Goal: Transaction & Acquisition: Download file/media

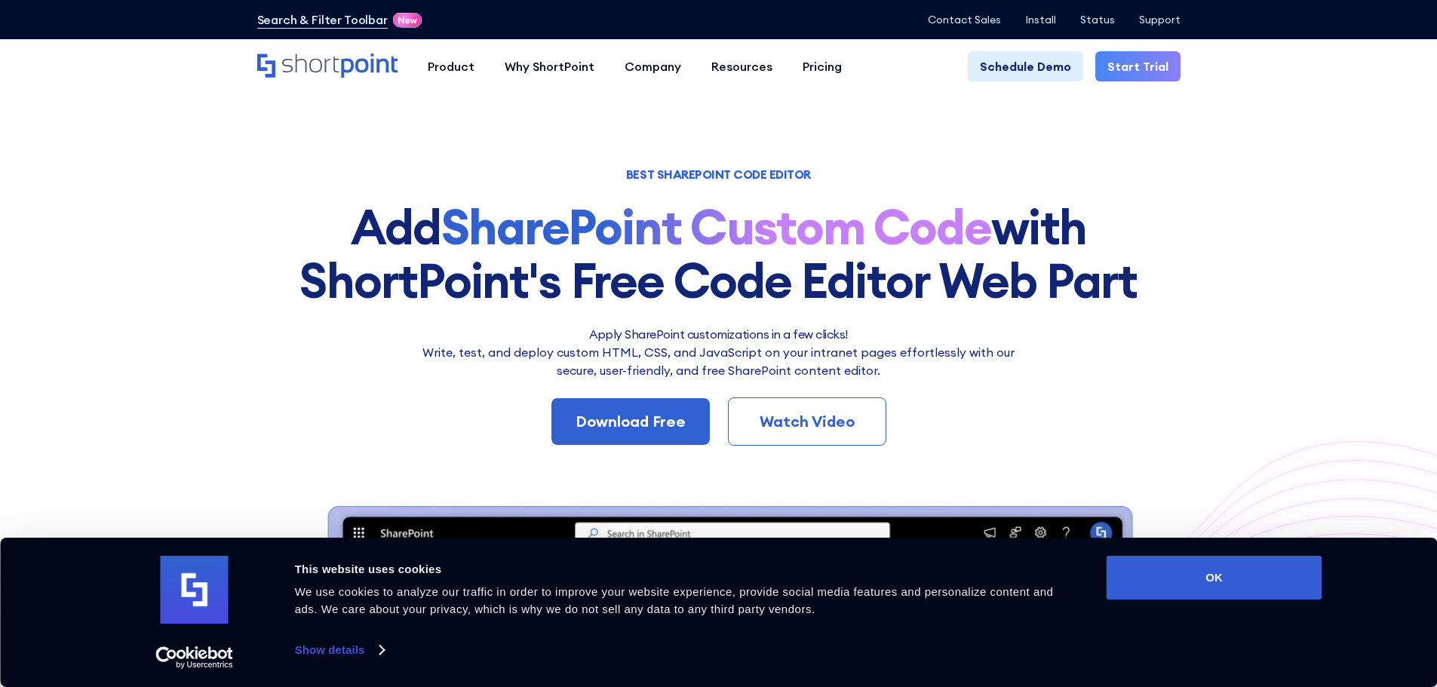
click at [1204, 570] on button "OK" at bounding box center [1214, 578] width 216 height 44
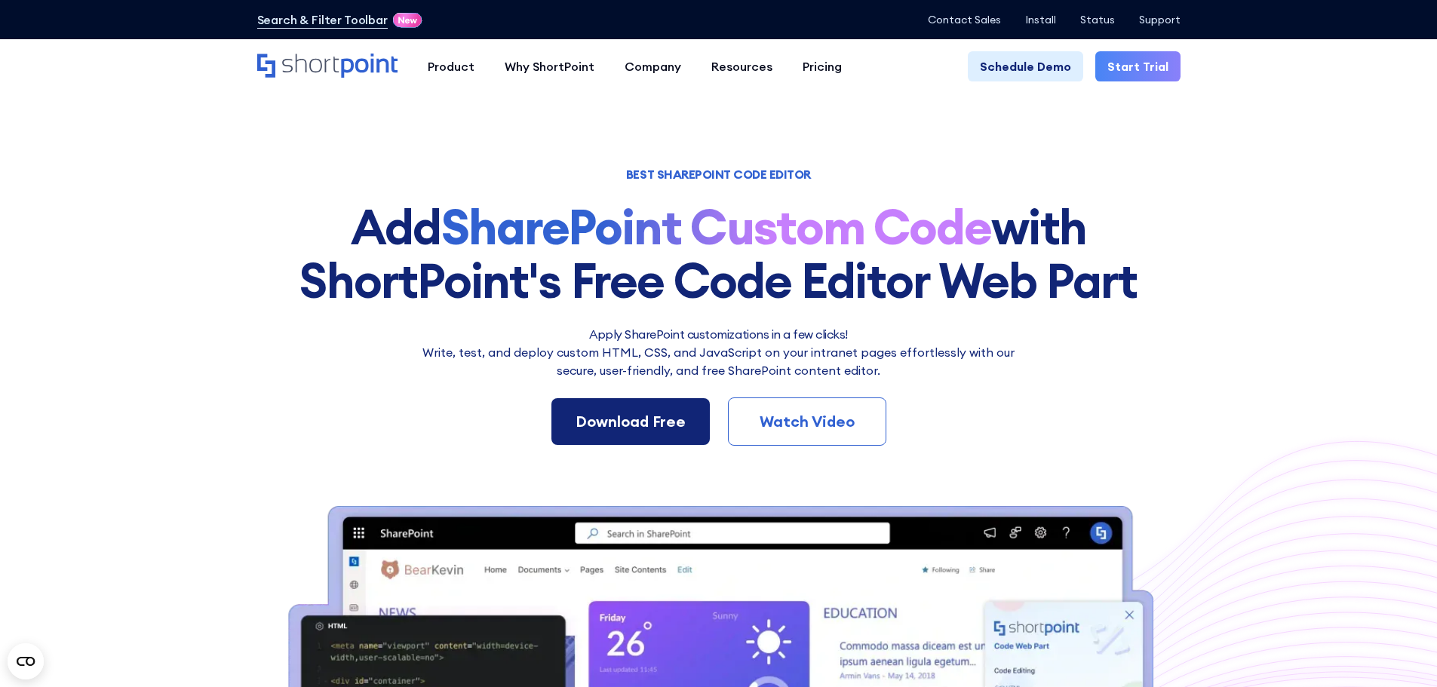
click at [630, 419] on div "Download Free" at bounding box center [630, 421] width 110 height 23
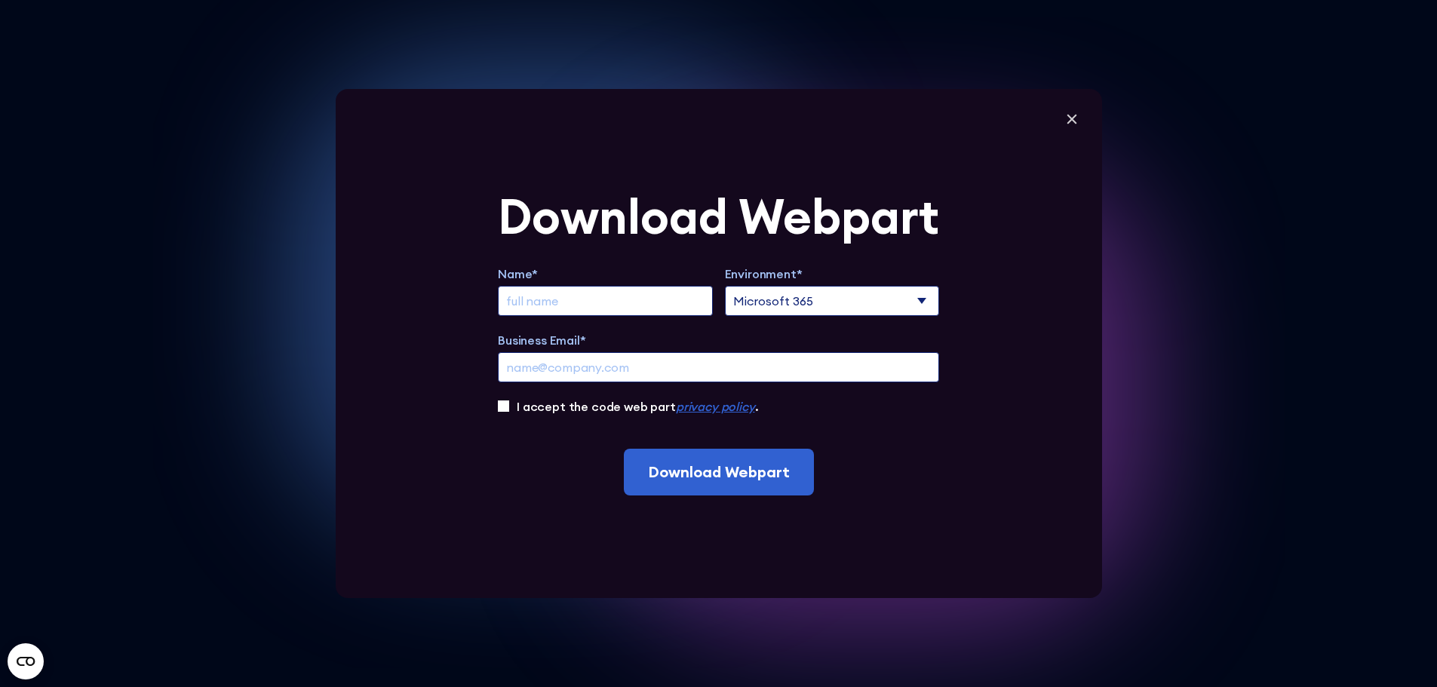
click at [557, 304] on input "Extend Trial" at bounding box center [605, 301] width 215 height 30
type input "[PERSON_NAME]"
drag, startPoint x: 670, startPoint y: 364, endPoint x: 501, endPoint y: 388, distance: 170.5
click at [501, 388] on div "Download Webpart Name* [PERSON_NAME] Environment* Microsoft 365 SharePoint Onli…" at bounding box center [719, 343] width 766 height 509
type input "[PERSON_NAME][EMAIL_ADDRESS][PERSON_NAME][DOMAIN_NAME]"
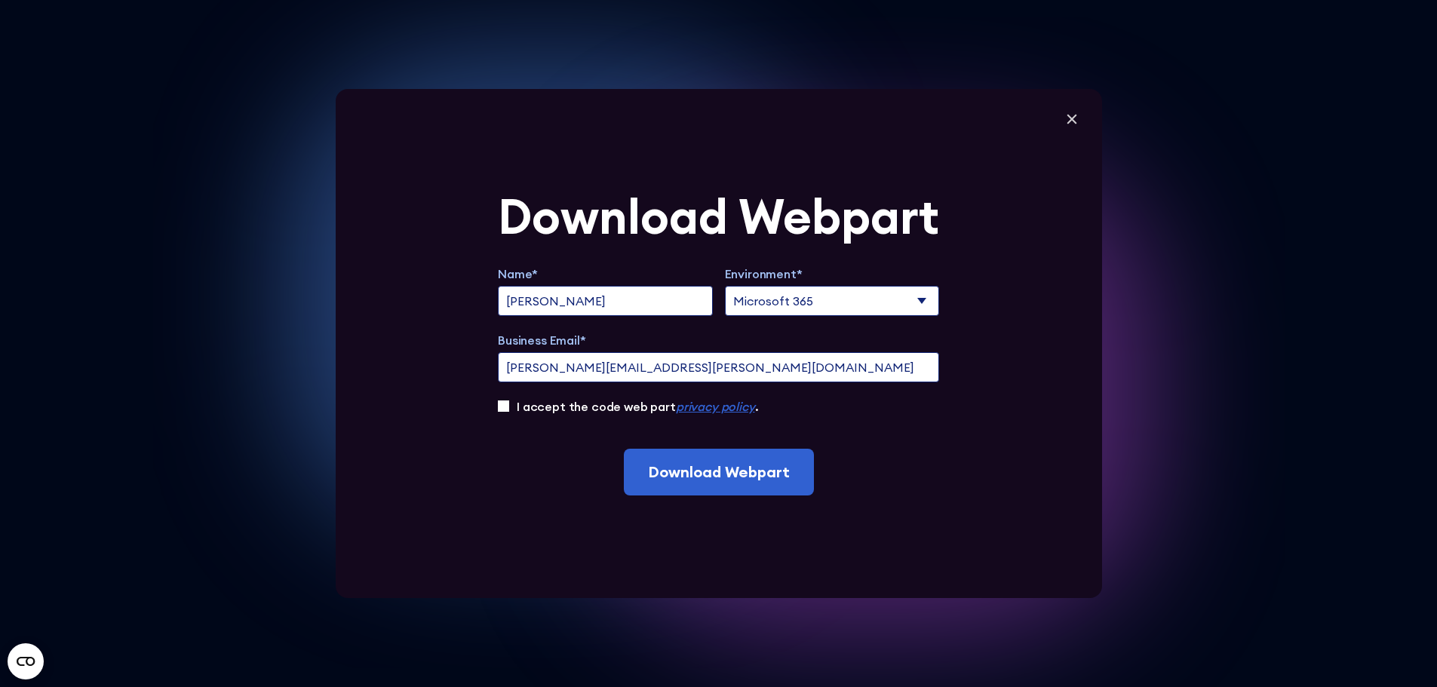
drag, startPoint x: 560, startPoint y: 297, endPoint x: 465, endPoint y: 321, distance: 97.9
click at [465, 321] on div "Download Webpart Name* [PERSON_NAME] Environment* Microsoft 365 SharePoint Onli…" at bounding box center [719, 343] width 766 height 509
type input "[PERSON_NAME]"
click at [508, 405] on input "I accept the code web part privacy policy ." at bounding box center [503, 405] width 11 height 11
checkbox input "true"
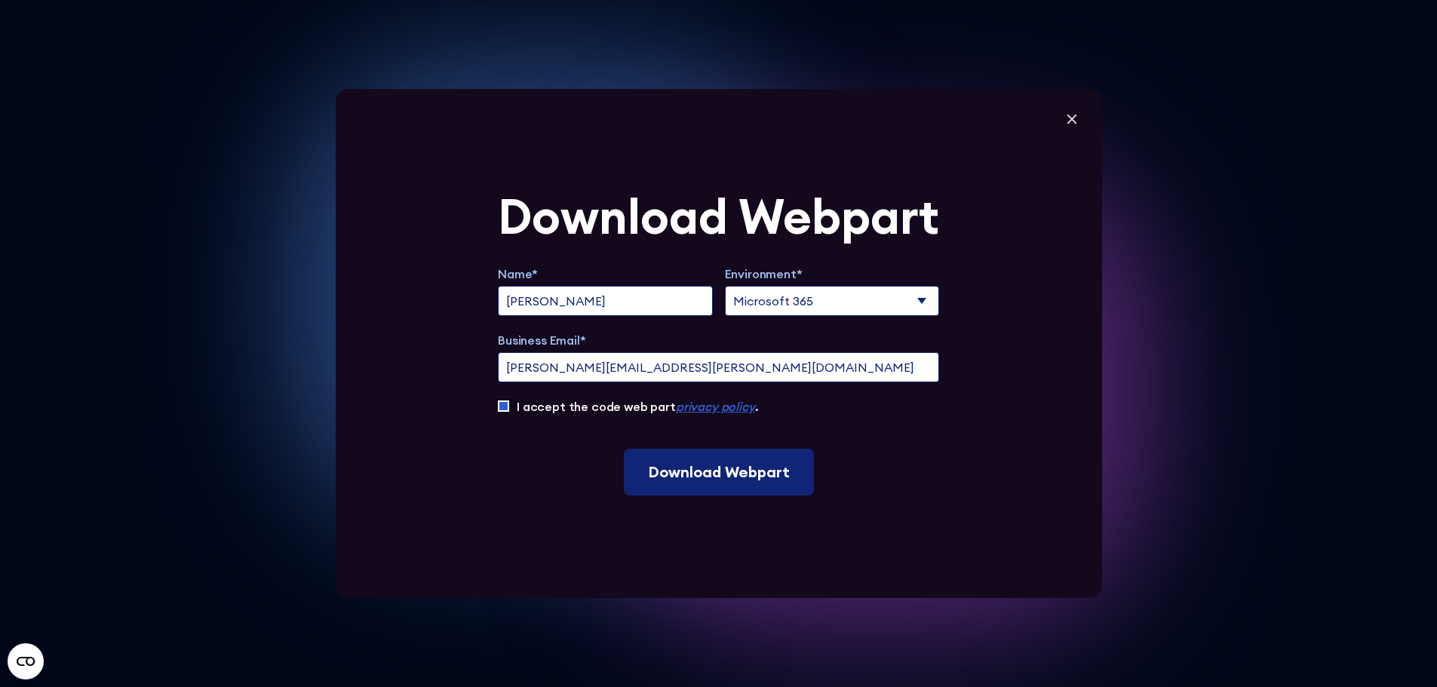
click at [725, 480] on input "Download Webpart" at bounding box center [719, 472] width 190 height 47
